Goal: Information Seeking & Learning: Learn about a topic

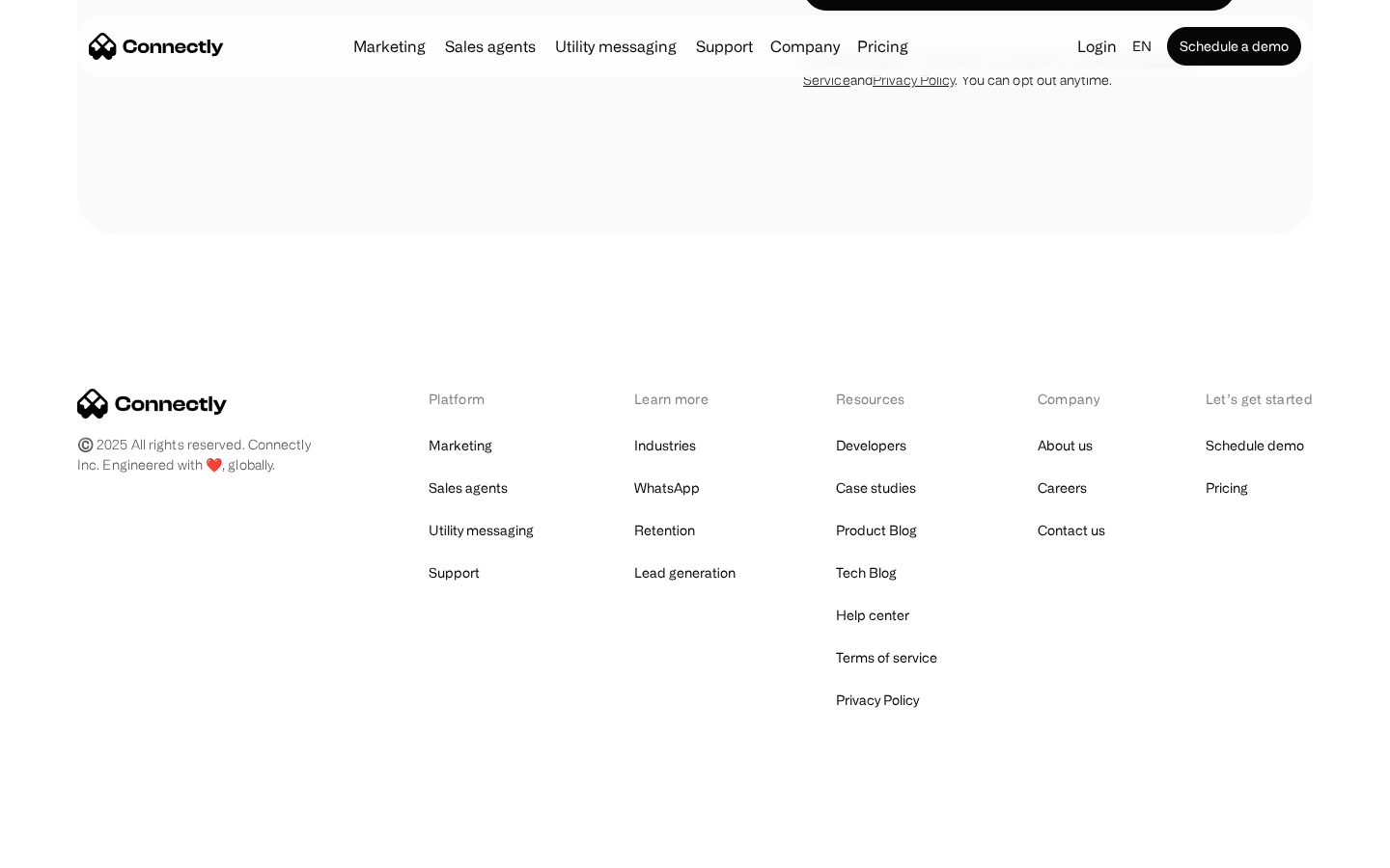
scroll to position [7569, 0]
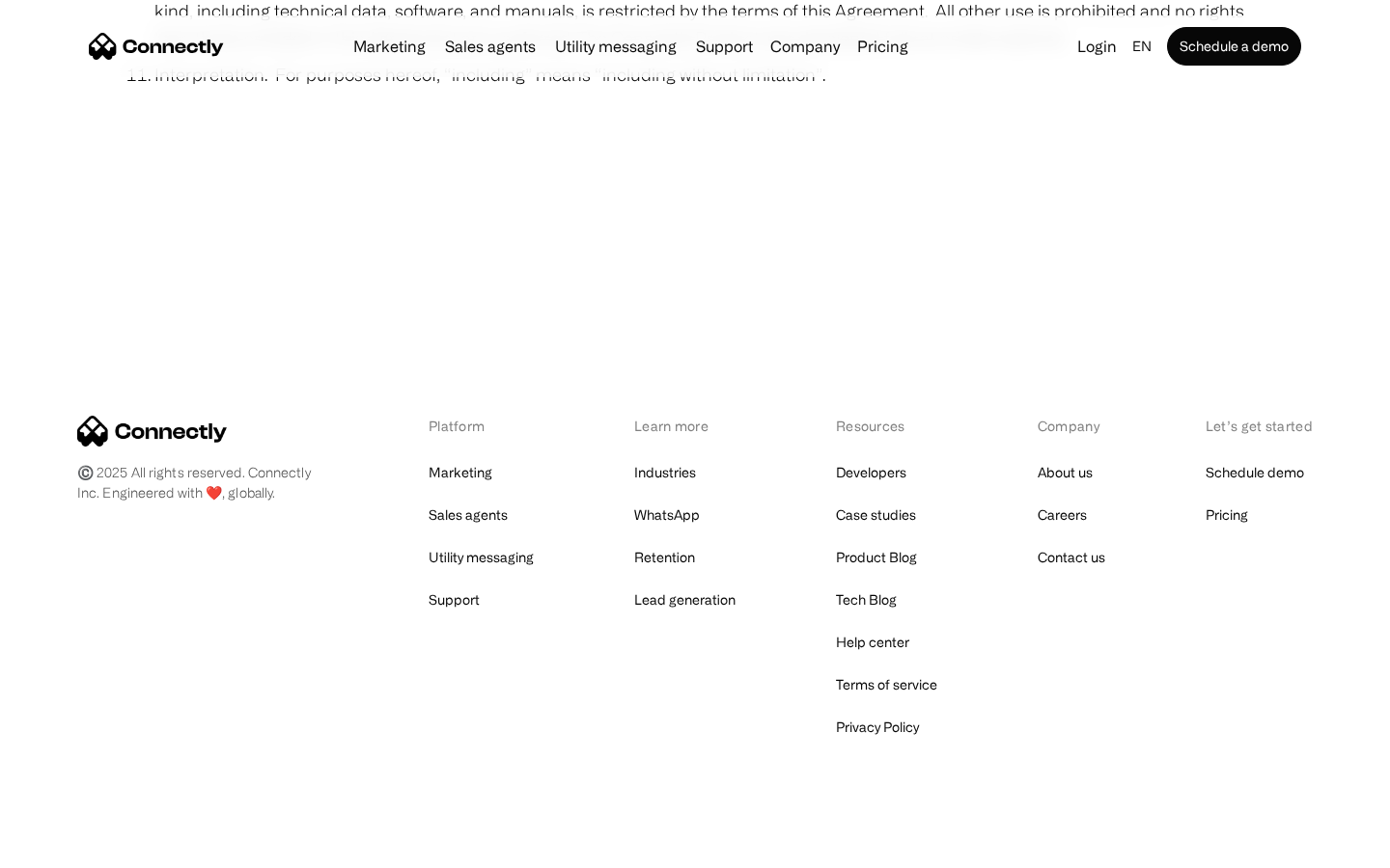
scroll to position [7087, 0]
